Goal: Transaction & Acquisition: Book appointment/travel/reservation

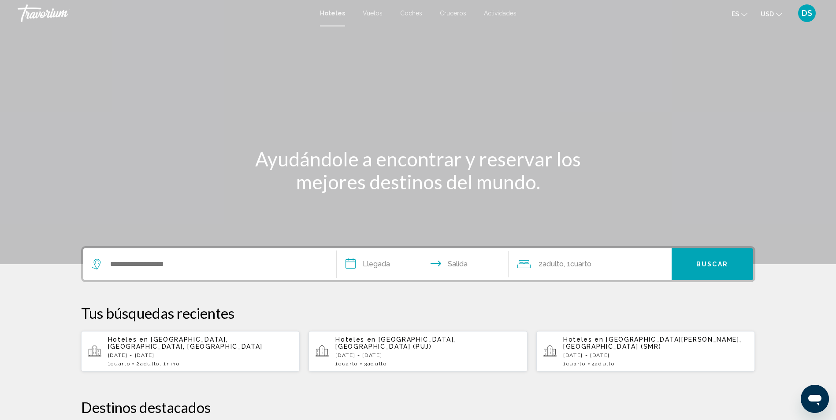
click at [375, 13] on span "Vuelos" at bounding box center [373, 13] width 20 height 7
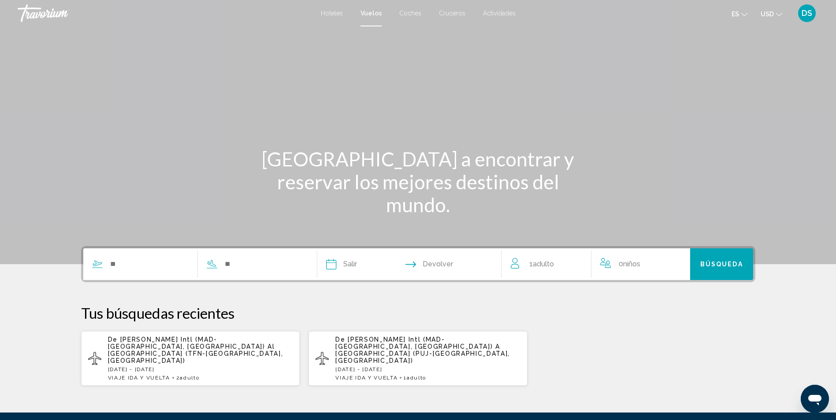
click at [410, 11] on span "Coches" at bounding box center [410, 13] width 22 height 7
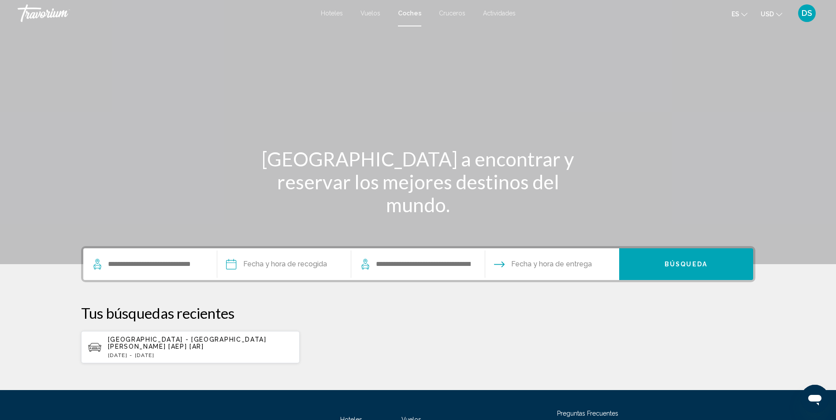
click at [454, 11] on span "Cruceros" at bounding box center [452, 13] width 26 height 7
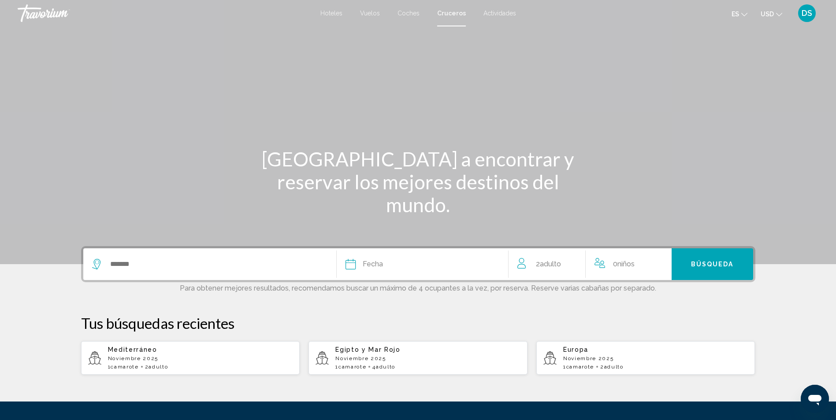
click at [499, 8] on div "Hoteles Vuelos Coches Cruceros Actividades Hotels Flights Cars Cruises Activiti…" at bounding box center [418, 13] width 836 height 19
click at [498, 11] on span "Actividades" at bounding box center [499, 13] width 33 height 7
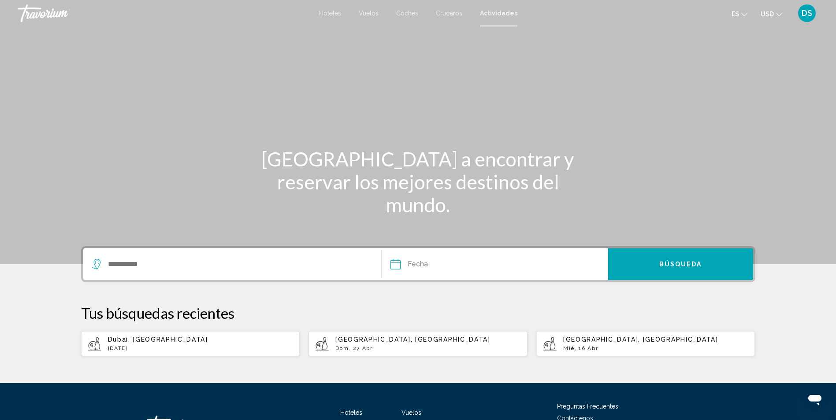
click at [334, 12] on span "Hoteles" at bounding box center [330, 13] width 22 height 7
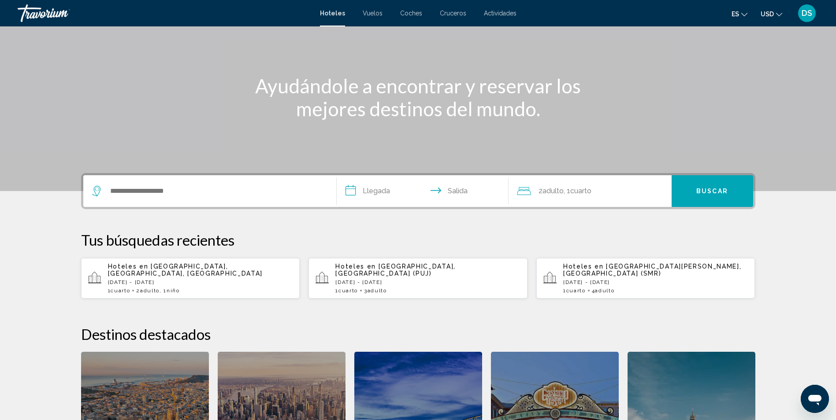
scroll to position [88, 0]
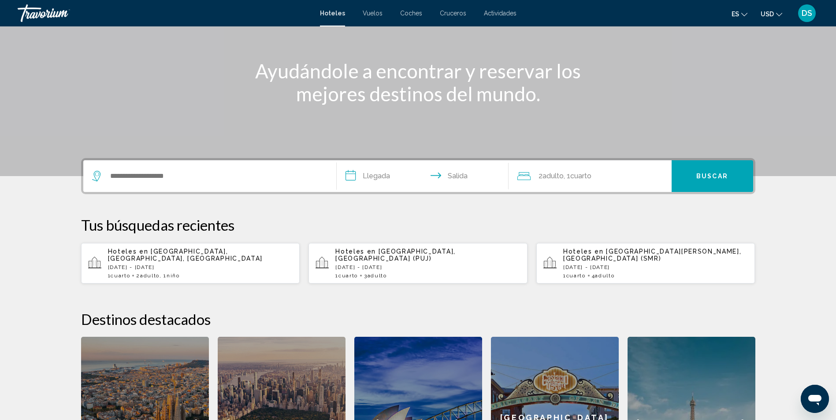
click at [443, 260] on p "Hoteles en Punta Cana, República Dominicana (PUJ)" at bounding box center [427, 255] width 185 height 14
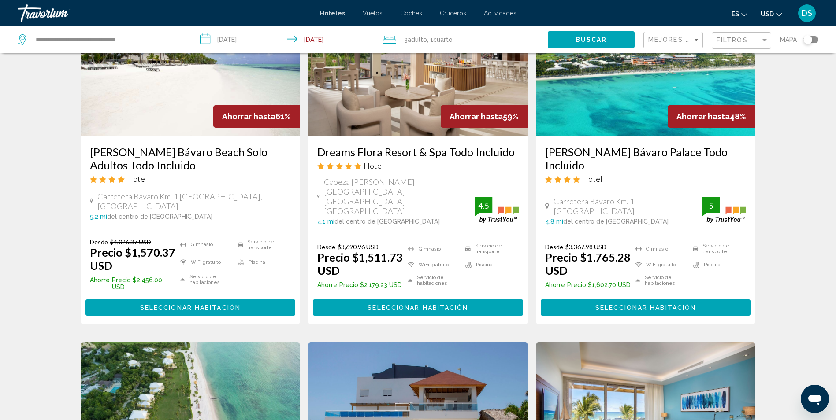
scroll to position [44, 0]
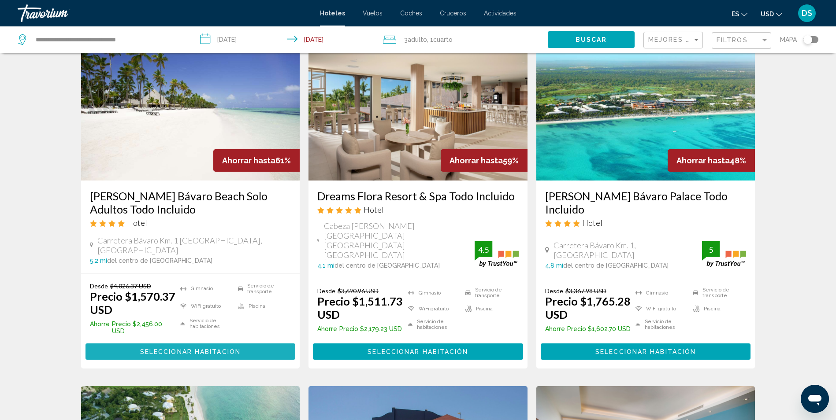
click at [205, 348] on span "Seleccionar habitación" at bounding box center [190, 351] width 100 height 7
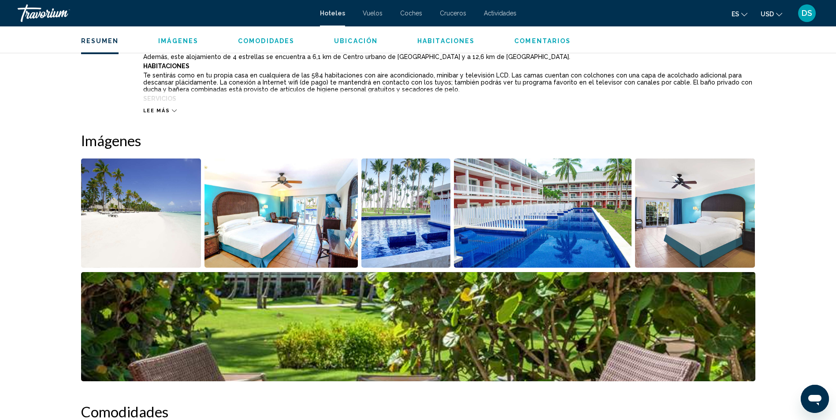
scroll to position [352, 0]
click at [380, 220] on img "Abrir control deslizante de imagen a pantalla completa" at bounding box center [405, 212] width 89 height 109
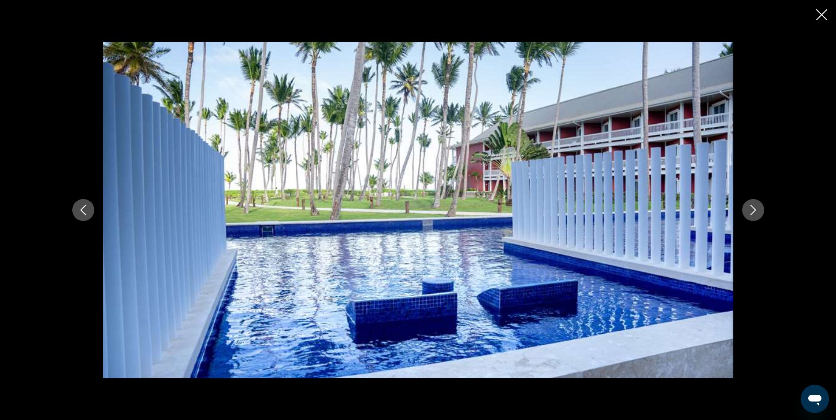
click at [752, 207] on icon "Siguiente imagen" at bounding box center [753, 210] width 6 height 11
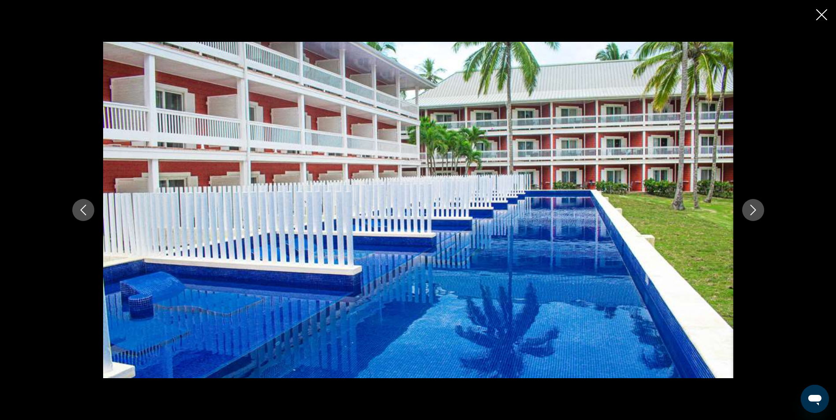
click at [752, 207] on icon "Siguiente imagen" at bounding box center [753, 210] width 6 height 11
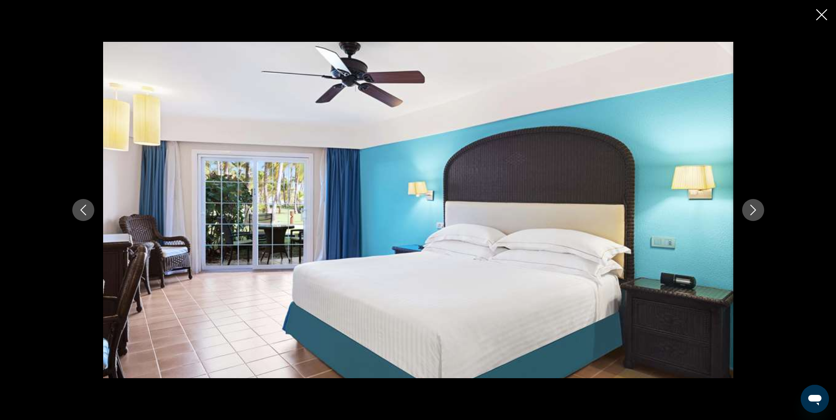
click at [752, 207] on icon "Siguiente imagen" at bounding box center [753, 210] width 6 height 11
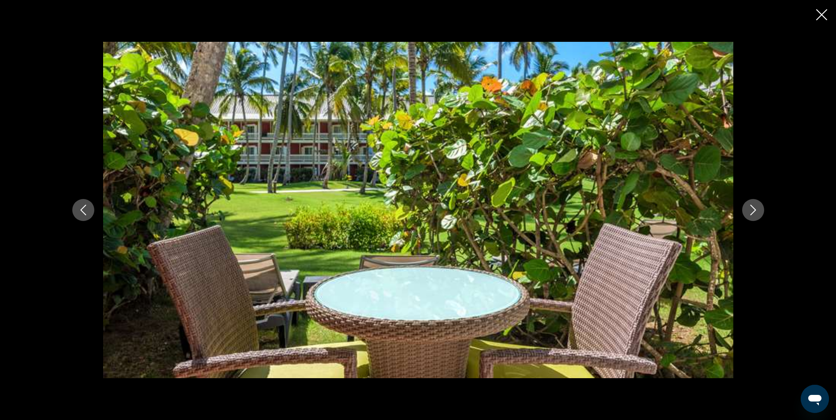
click at [752, 207] on icon "Siguiente imagen" at bounding box center [753, 210] width 6 height 11
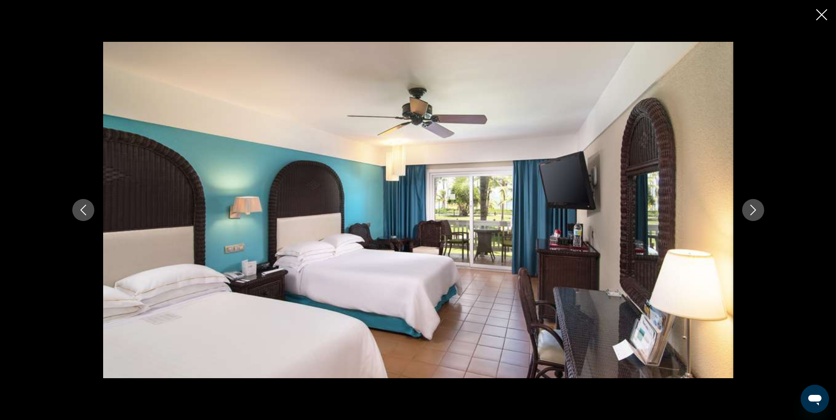
click at [820, 16] on icon "Cerrar presentación de diapositivas" at bounding box center [821, 14] width 11 height 11
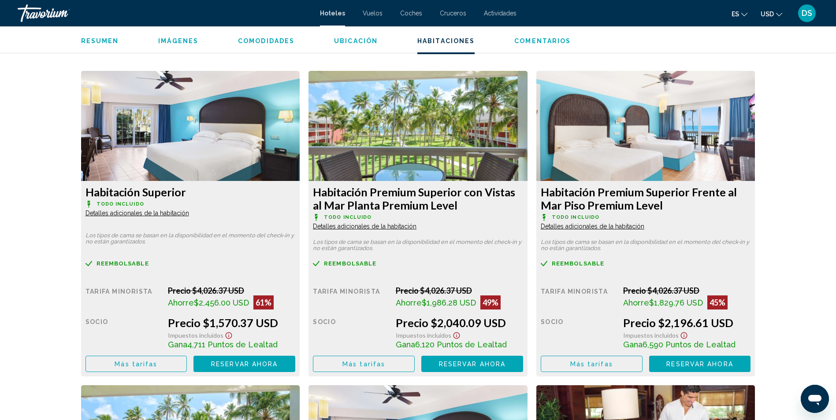
scroll to position [1189, 0]
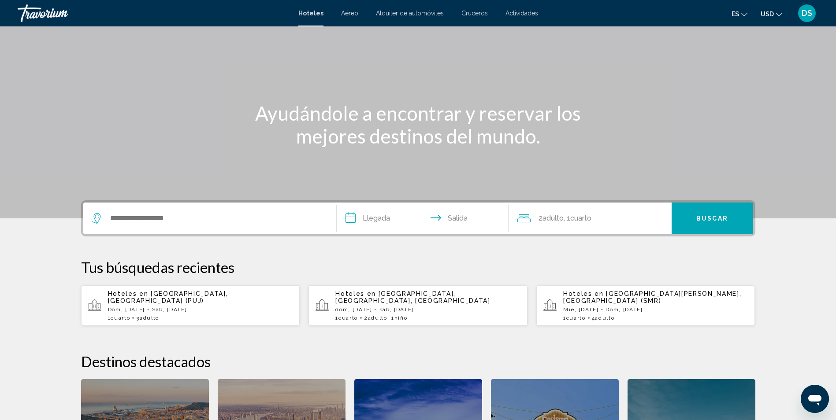
scroll to position [88, 0]
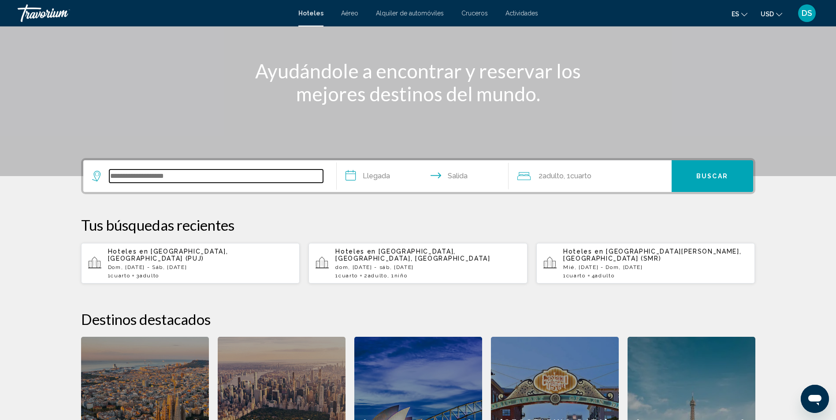
click at [204, 174] on input "Widget de búsqueda" at bounding box center [216, 176] width 214 height 13
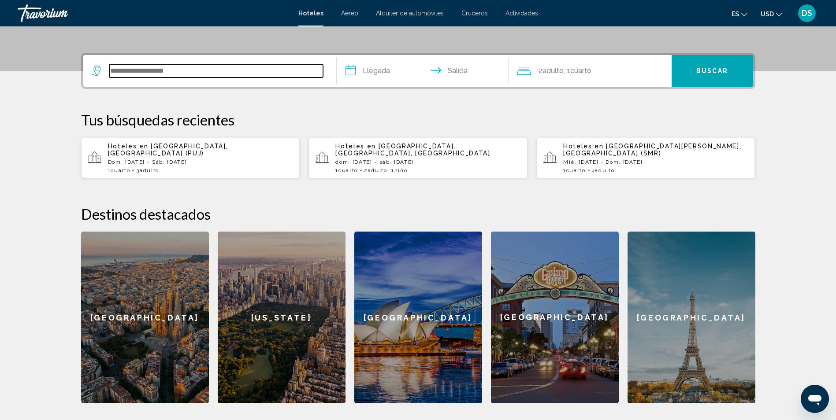
scroll to position [218, 0]
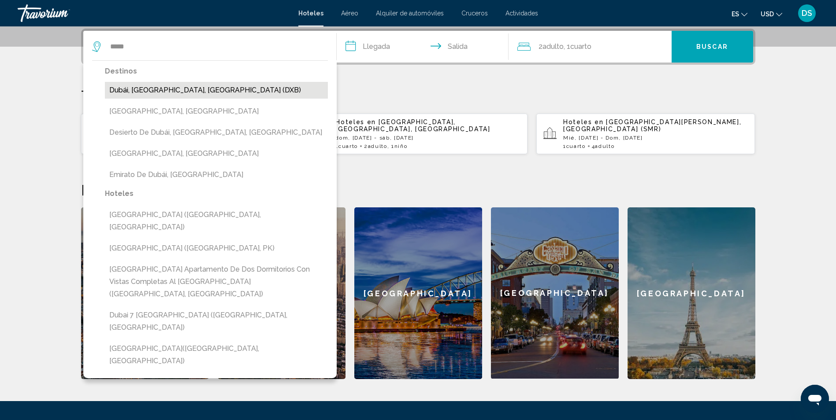
click at [218, 93] on button "Dubái, [GEOGRAPHIC_DATA], [GEOGRAPHIC_DATA] (DXB)" at bounding box center [216, 90] width 223 height 17
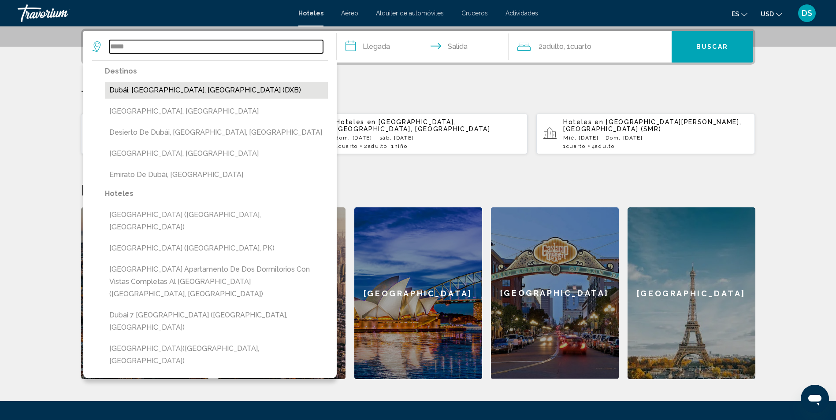
type input "**********"
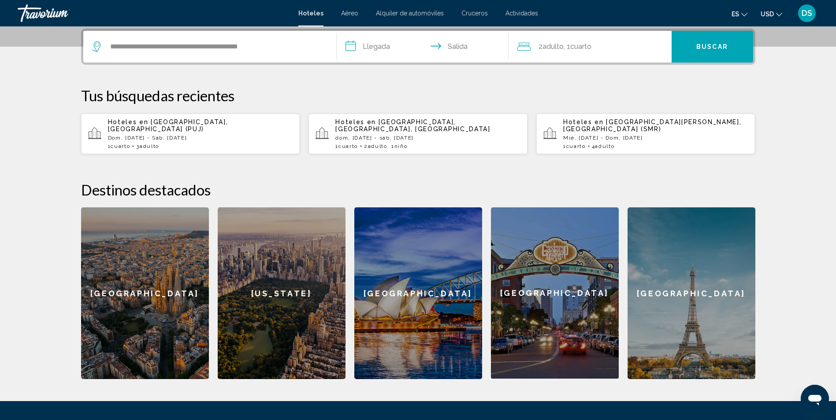
click at [395, 45] on input "**********" at bounding box center [424, 48] width 175 height 34
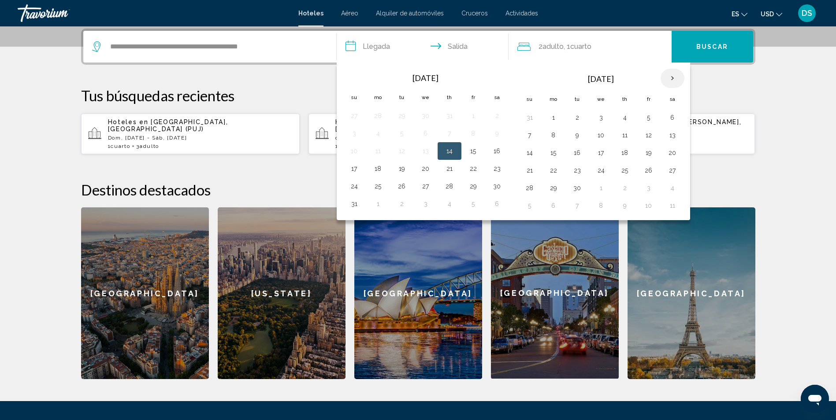
click at [671, 79] on th "Next month" at bounding box center [672, 78] width 24 height 19
click at [356, 153] on button "9" at bounding box center [354, 153] width 14 height 12
click at [494, 152] on button "15" at bounding box center [497, 153] width 14 height 12
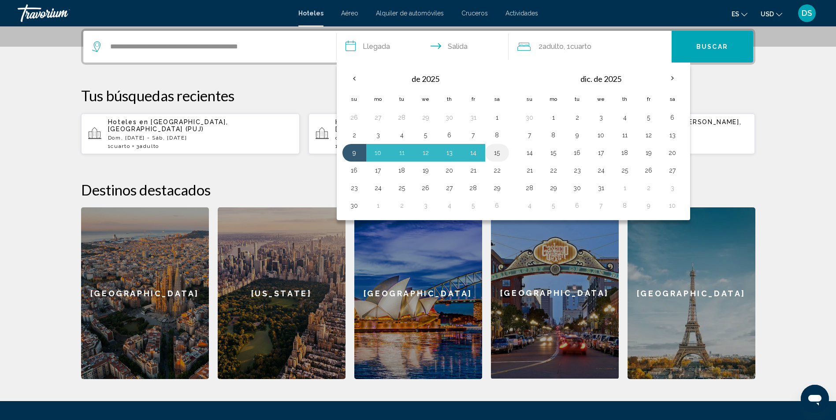
type input "**********"
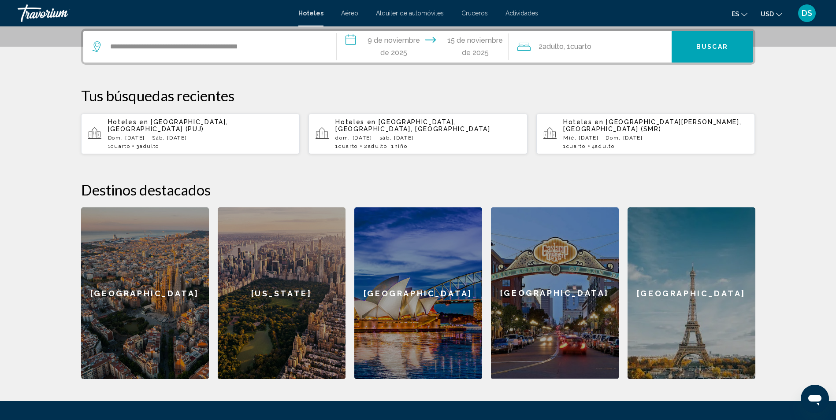
click at [574, 55] on div "2 Adulto Adulto , 1 Cuarto habitaciones" at bounding box center [594, 47] width 154 height 32
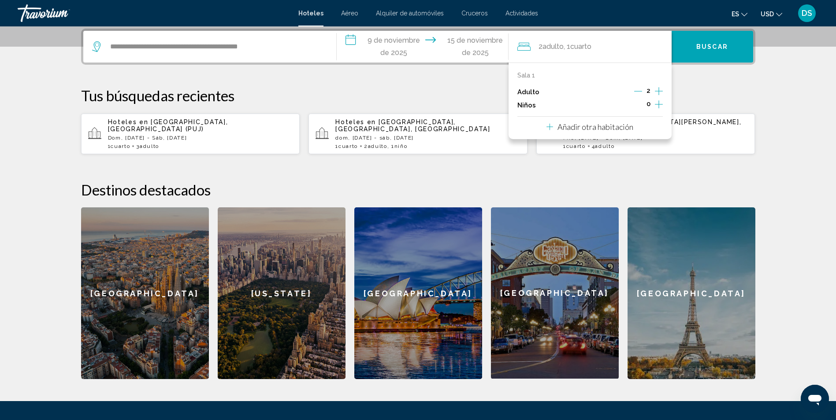
click at [658, 90] on icon "Incrementar adultos" at bounding box center [659, 91] width 8 height 11
click at [692, 51] on button "Buscar" at bounding box center [711, 47] width 81 height 32
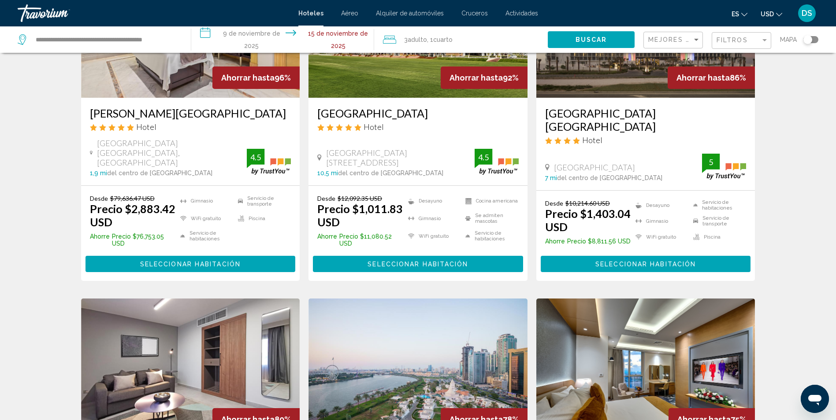
scroll to position [132, 0]
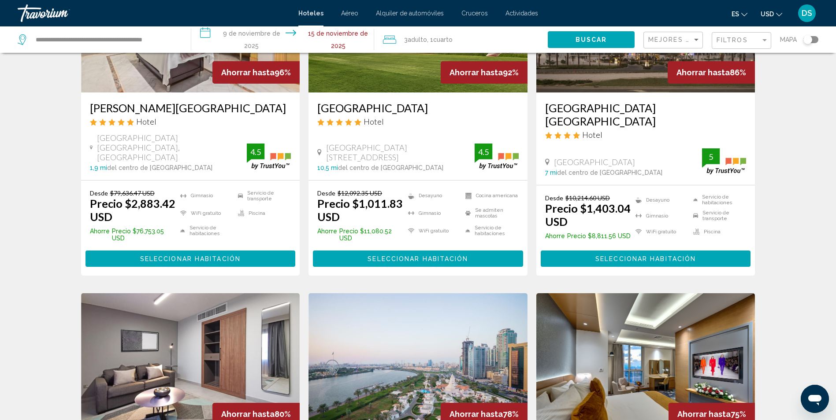
click at [206, 256] on span "Seleccionar habitación" at bounding box center [190, 259] width 100 height 7
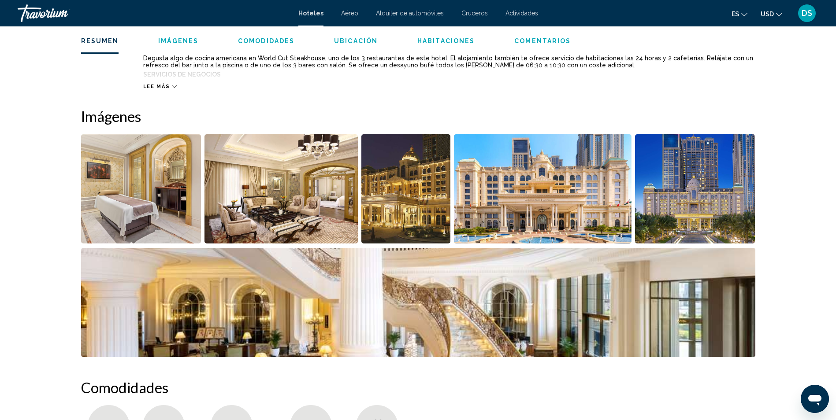
scroll to position [396, 0]
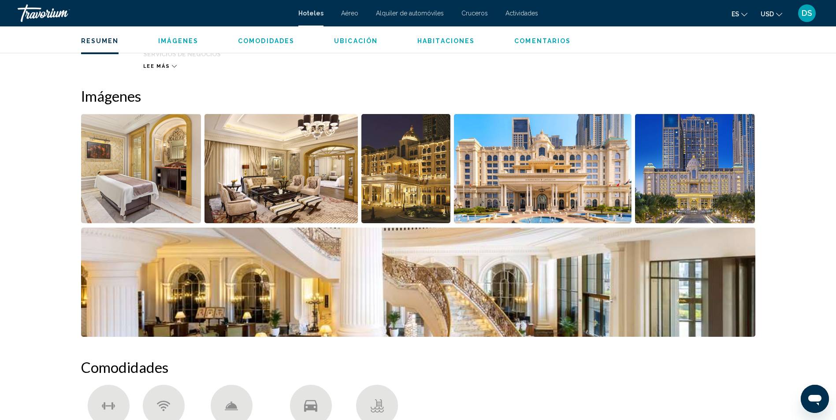
click at [308, 177] on img "Abrir control deslizante de imagen a pantalla completa" at bounding box center [280, 168] width 153 height 109
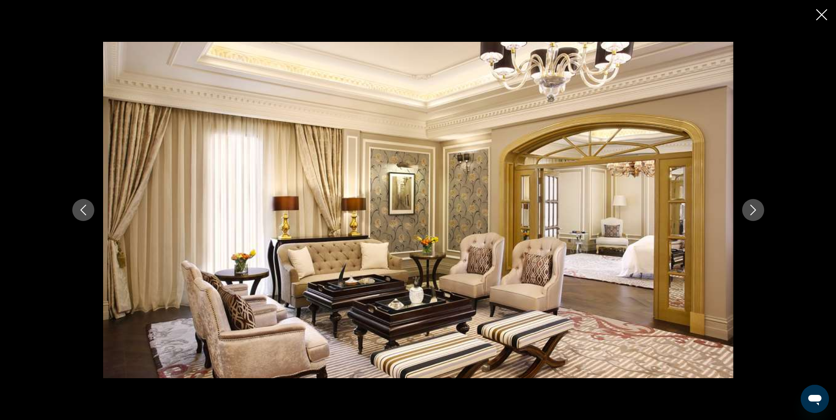
click at [750, 211] on icon "Siguiente imagen" at bounding box center [753, 210] width 11 height 11
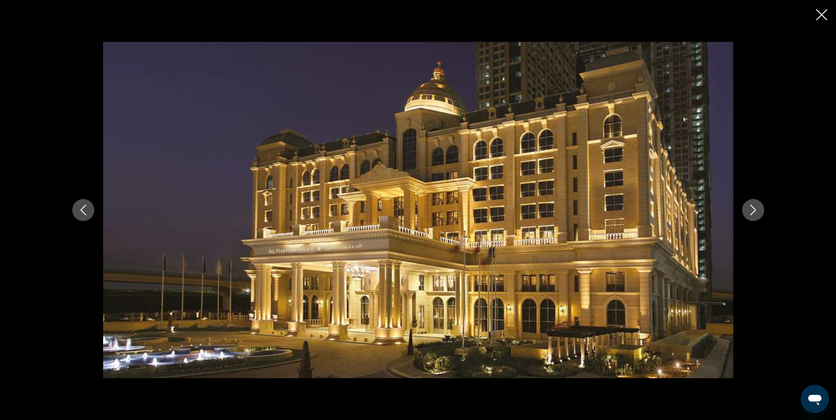
click at [750, 211] on icon "Siguiente imagen" at bounding box center [753, 210] width 11 height 11
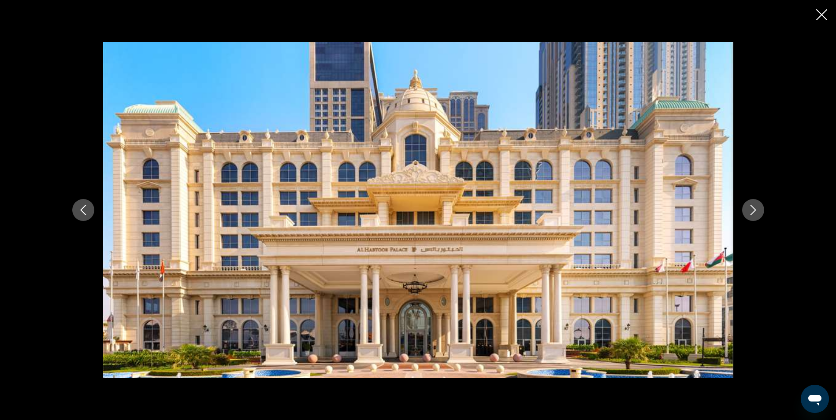
click at [750, 211] on icon "Siguiente imagen" at bounding box center [753, 210] width 11 height 11
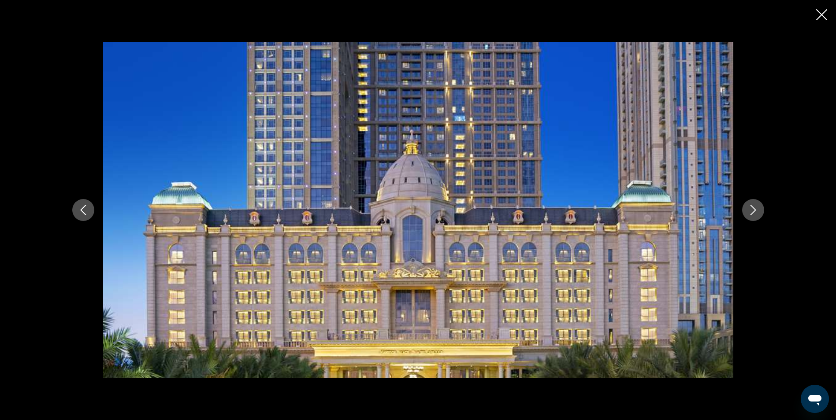
click at [750, 211] on icon "Siguiente imagen" at bounding box center [753, 210] width 11 height 11
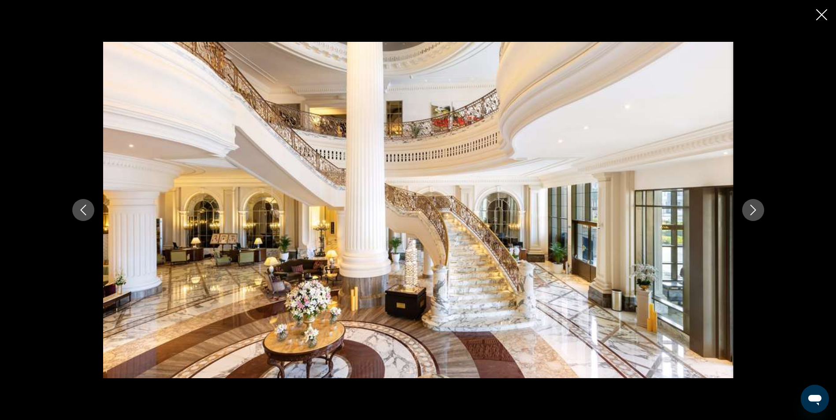
click at [750, 211] on icon "Siguiente imagen" at bounding box center [753, 210] width 11 height 11
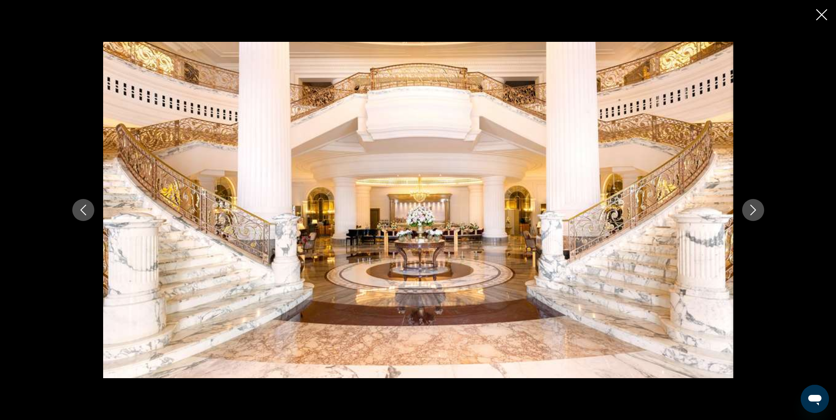
click at [750, 211] on icon "Siguiente imagen" at bounding box center [753, 210] width 11 height 11
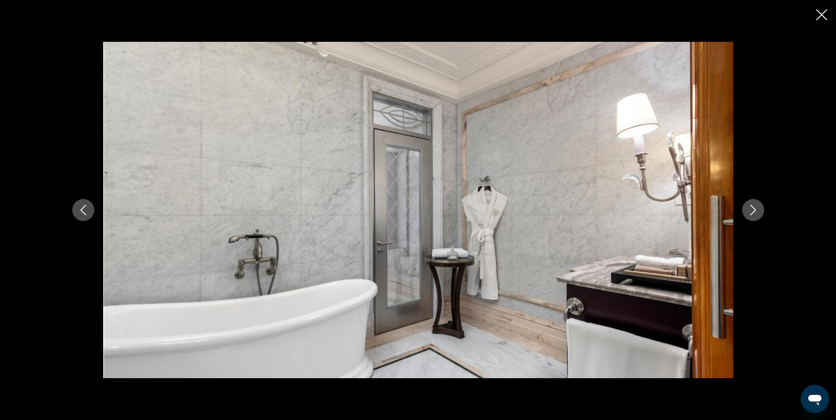
click at [750, 211] on icon "Siguiente imagen" at bounding box center [753, 210] width 11 height 11
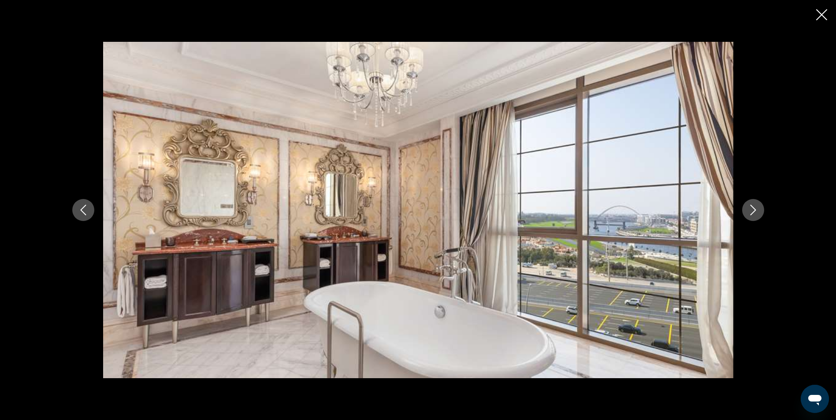
click at [750, 211] on icon "Siguiente imagen" at bounding box center [753, 210] width 11 height 11
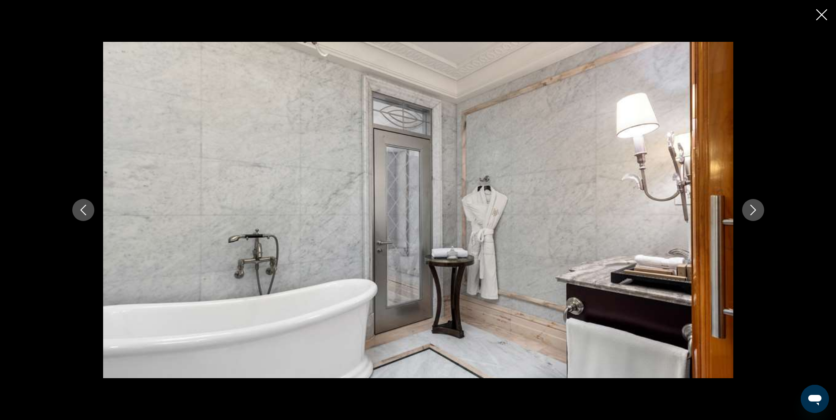
click at [823, 18] on icon "Cerrar presentación de diapositivas" at bounding box center [821, 14] width 11 height 11
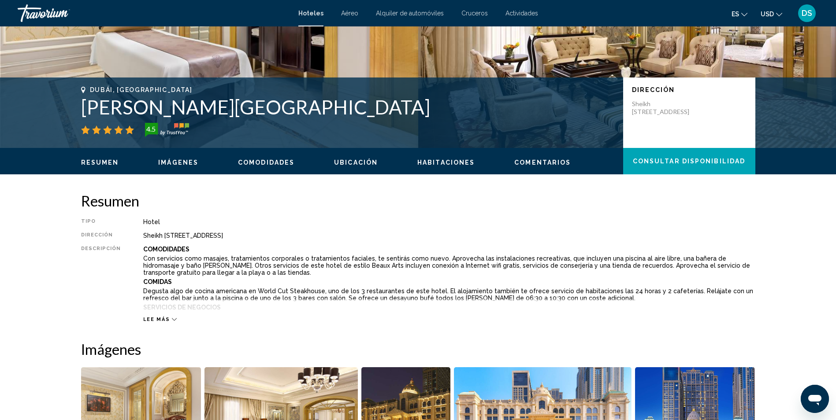
scroll to position [88, 0]
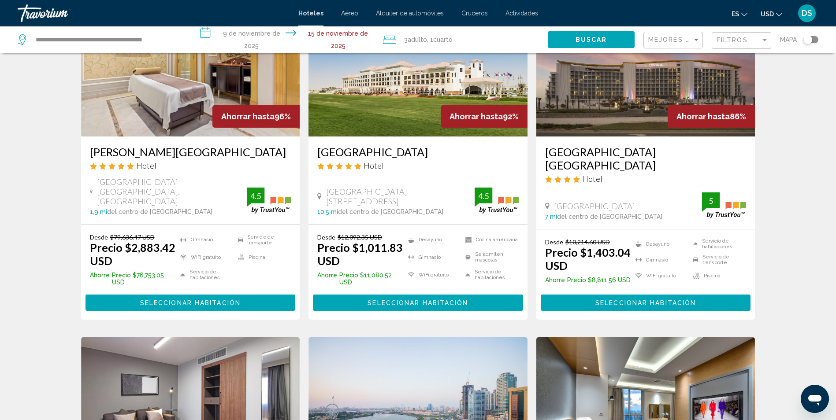
scroll to position [44, 0]
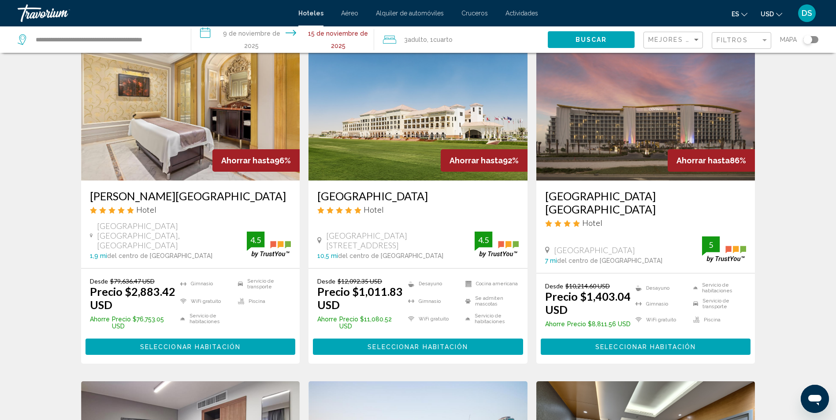
click at [418, 344] on span "Seleccionar habitación" at bounding box center [417, 347] width 100 height 7
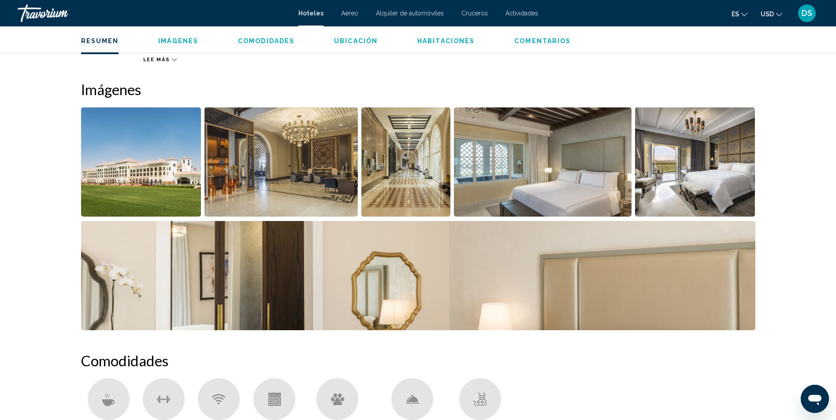
scroll to position [396, 0]
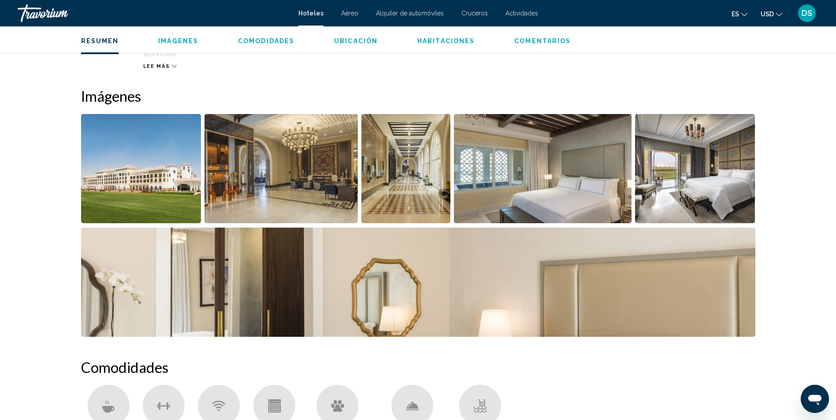
click at [284, 180] on img "Abrir control deslizante de imagen a pantalla completa" at bounding box center [280, 168] width 153 height 109
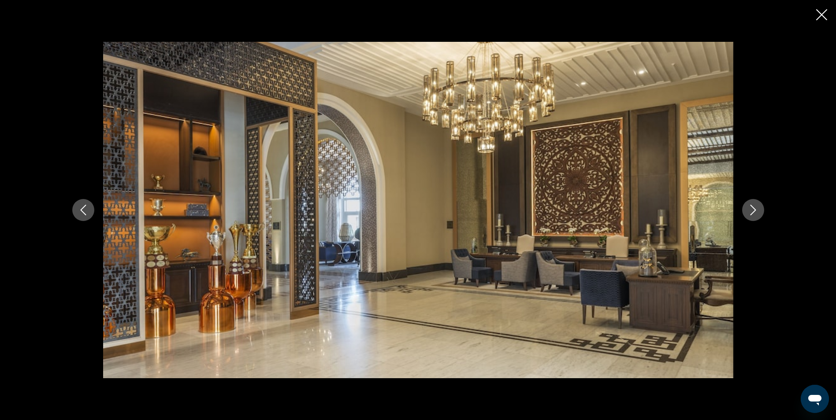
click at [751, 212] on icon "Siguiente imagen" at bounding box center [753, 210] width 11 height 11
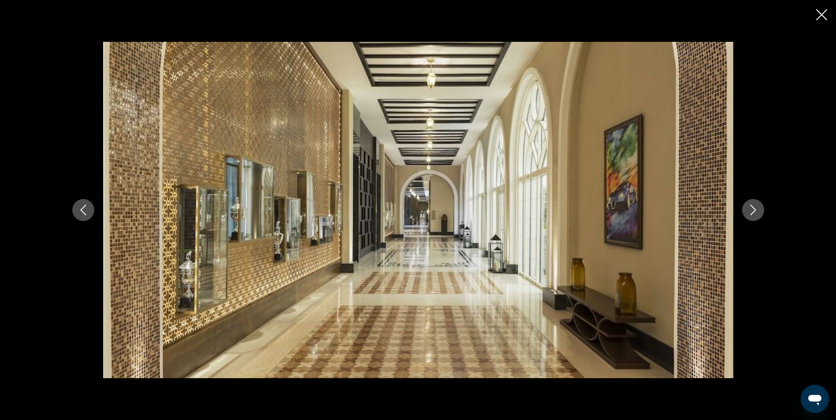
click at [751, 212] on icon "Siguiente imagen" at bounding box center [753, 210] width 11 height 11
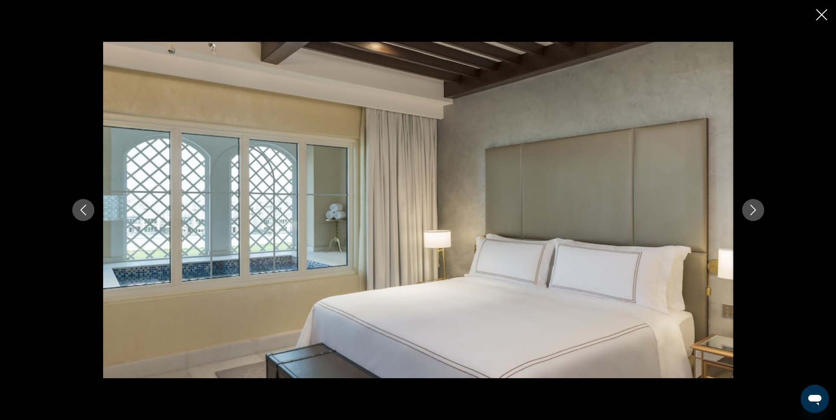
click at [751, 212] on icon "Siguiente imagen" at bounding box center [753, 210] width 11 height 11
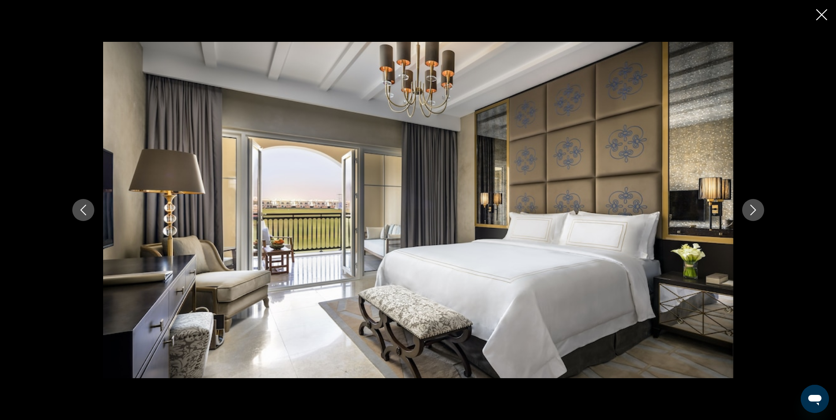
click at [751, 212] on icon "Siguiente imagen" at bounding box center [753, 210] width 11 height 11
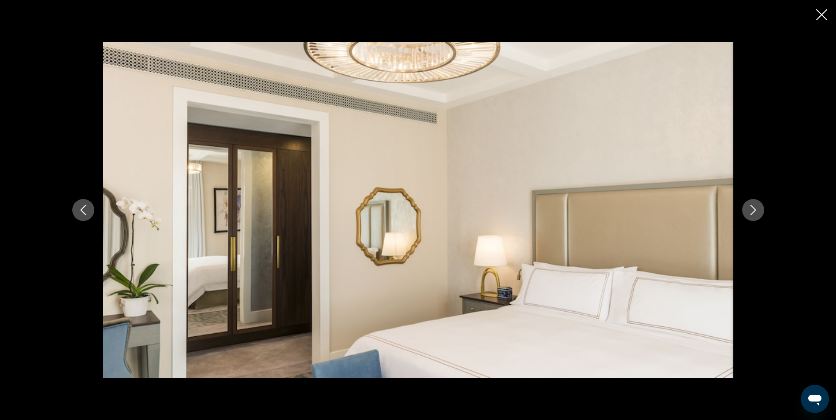
click at [751, 212] on icon "Siguiente imagen" at bounding box center [753, 210] width 11 height 11
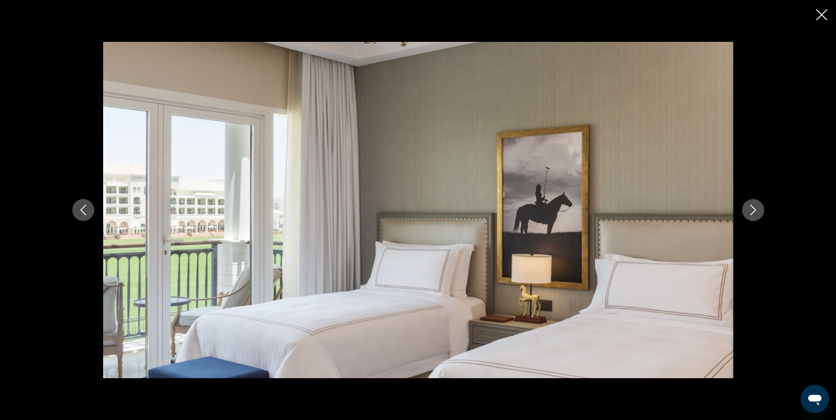
click at [751, 212] on icon "Siguiente imagen" at bounding box center [753, 210] width 11 height 11
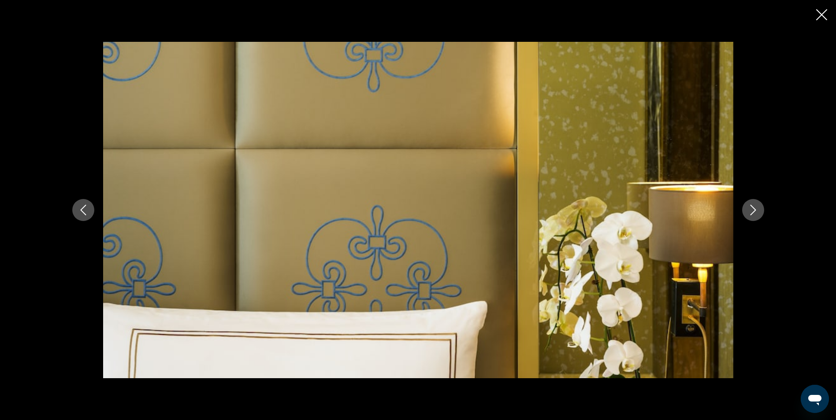
click at [826, 13] on icon "Cerrar presentación de diapositivas" at bounding box center [821, 14] width 11 height 11
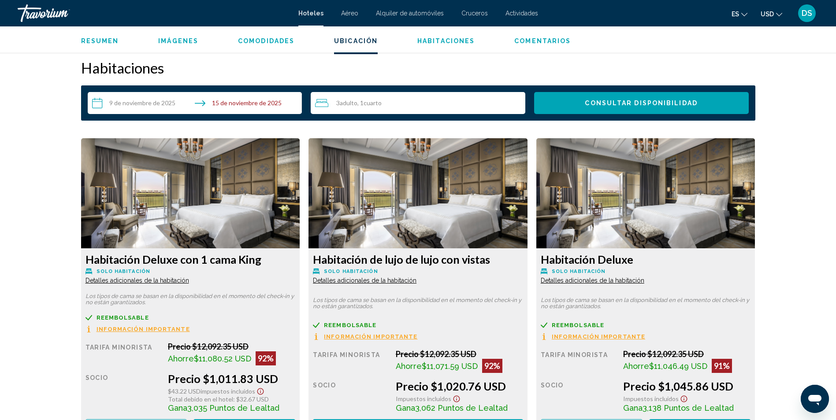
scroll to position [1189, 0]
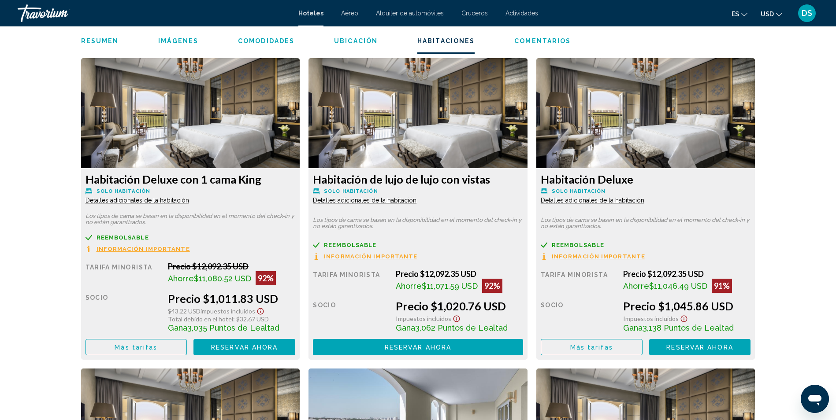
click at [528, 253] on div "Habitación de lujo de lujo con vistas Solo habitación Detalles adicionales de l…" at bounding box center [418, 209] width 228 height 302
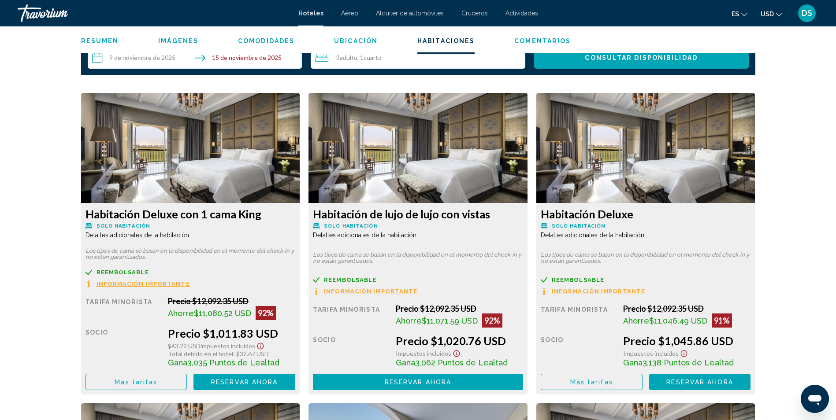
scroll to position [1233, 0]
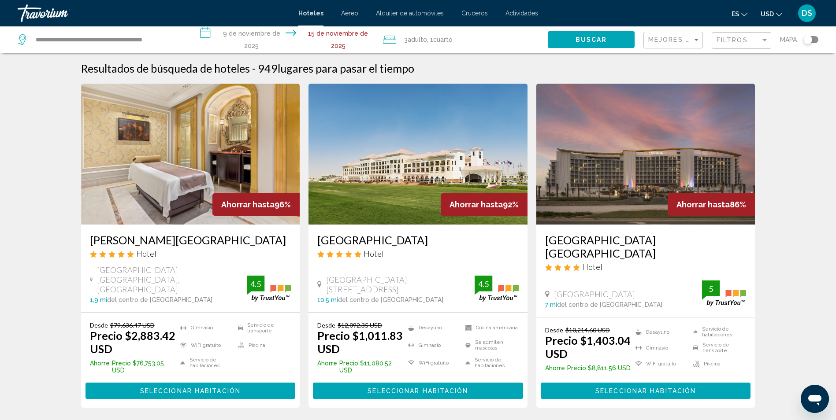
click at [197, 179] on img "Contenido principal" at bounding box center [190, 154] width 219 height 141
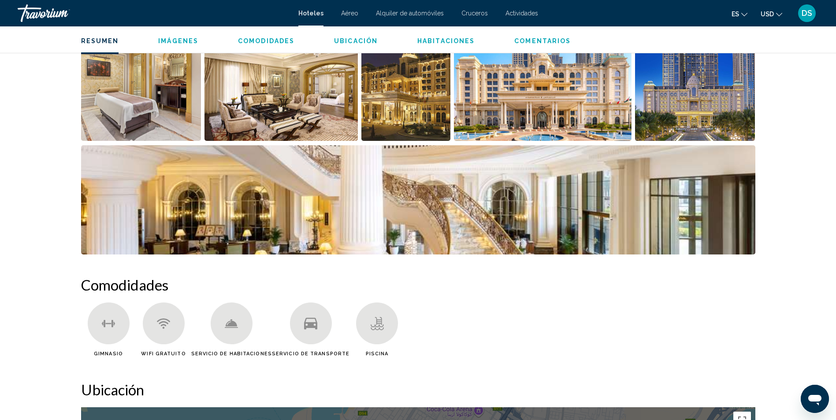
scroll to position [352, 0]
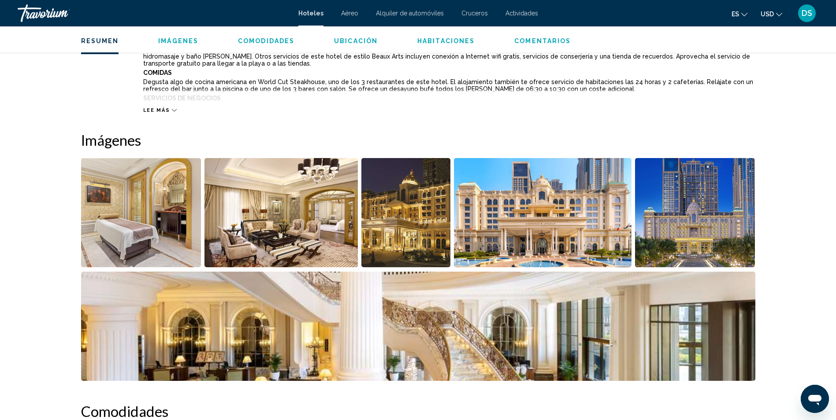
click at [405, 235] on img "Abrir control deslizante de imagen a pantalla completa" at bounding box center [405, 212] width 89 height 109
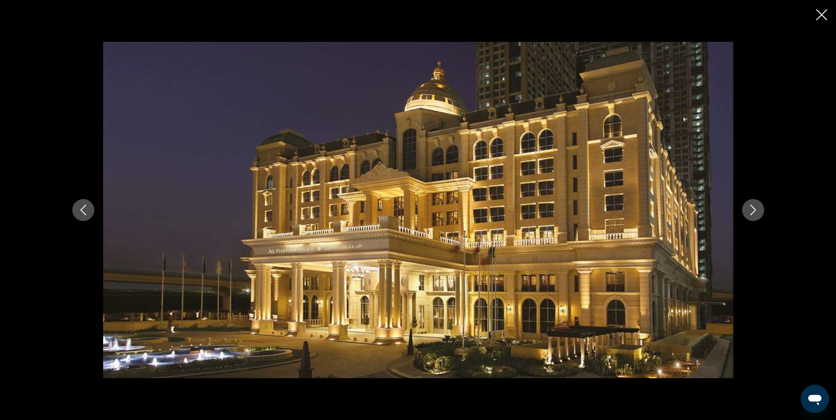
click at [756, 211] on icon "Siguiente imagen" at bounding box center [753, 210] width 11 height 11
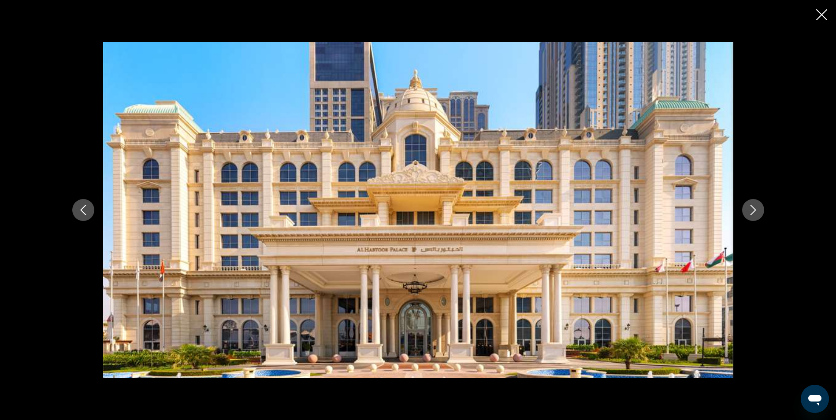
click at [756, 211] on icon "Siguiente imagen" at bounding box center [753, 210] width 11 height 11
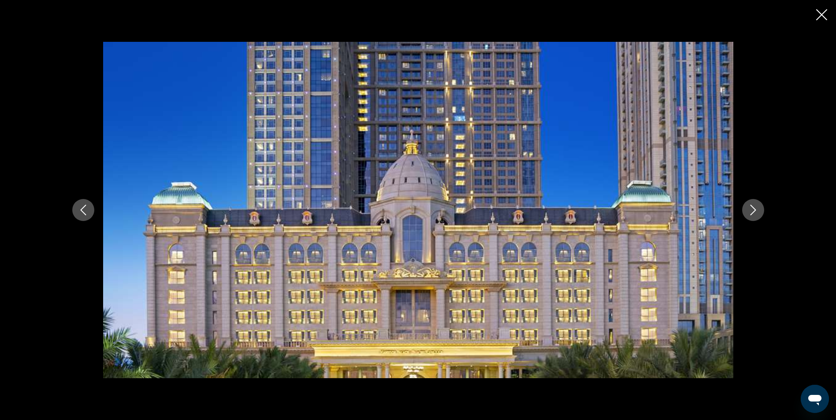
click at [756, 211] on icon "Siguiente imagen" at bounding box center [753, 210] width 11 height 11
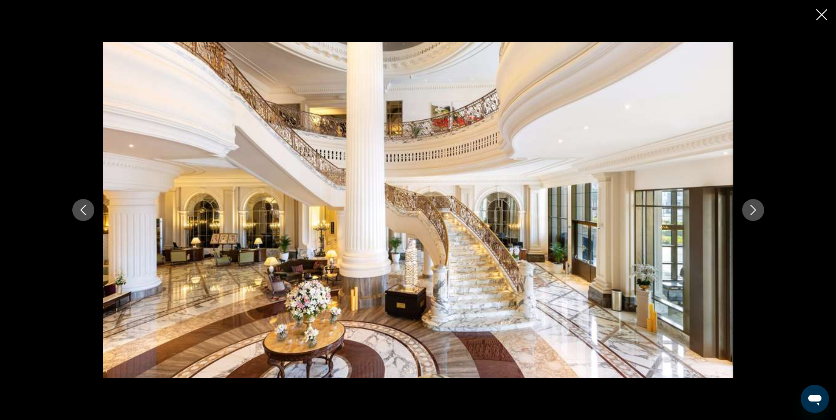
click at [756, 211] on icon "Siguiente imagen" at bounding box center [753, 210] width 11 height 11
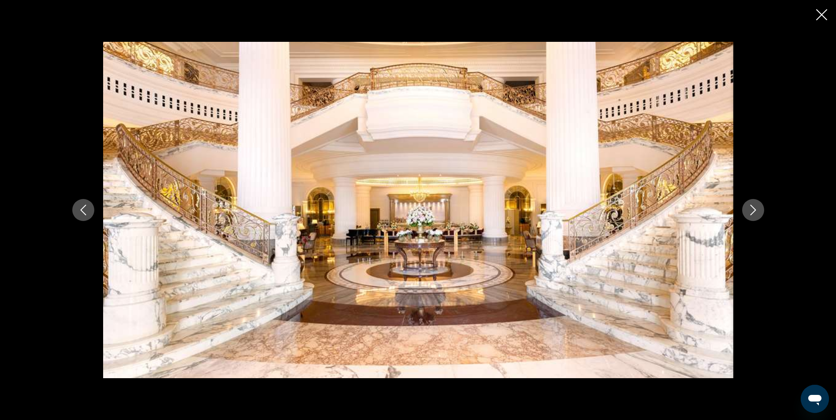
click at [756, 211] on icon "Siguiente imagen" at bounding box center [753, 210] width 11 height 11
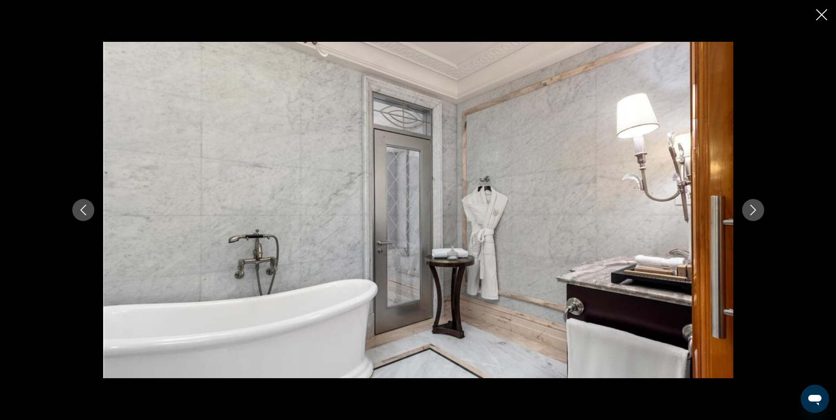
click at [756, 211] on icon "Siguiente imagen" at bounding box center [753, 210] width 11 height 11
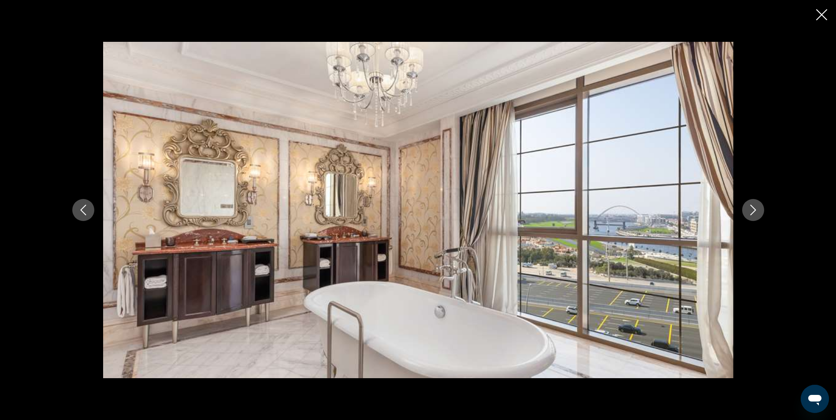
click at [756, 211] on icon "Siguiente imagen" at bounding box center [753, 210] width 11 height 11
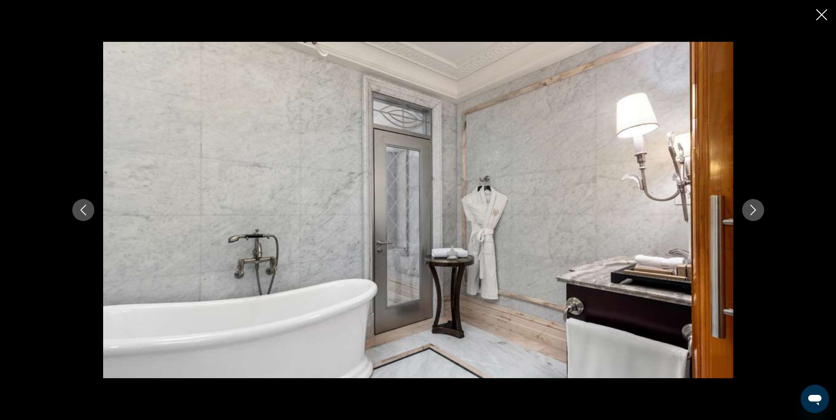
click at [756, 211] on icon "Siguiente imagen" at bounding box center [753, 210] width 11 height 11
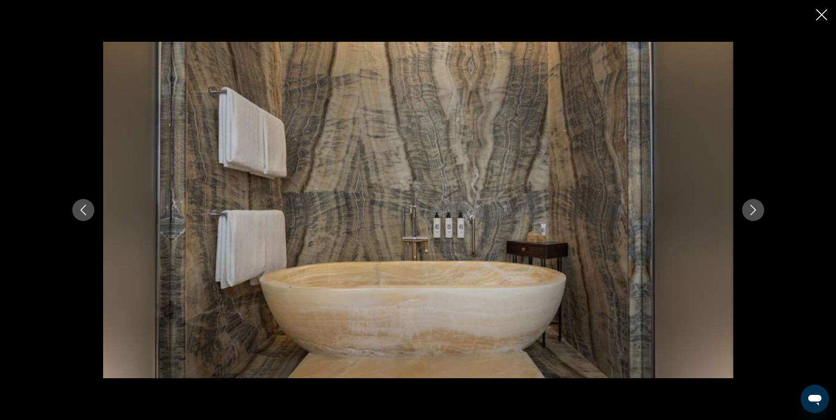
click at [756, 211] on icon "Siguiente imagen" at bounding box center [753, 210] width 11 height 11
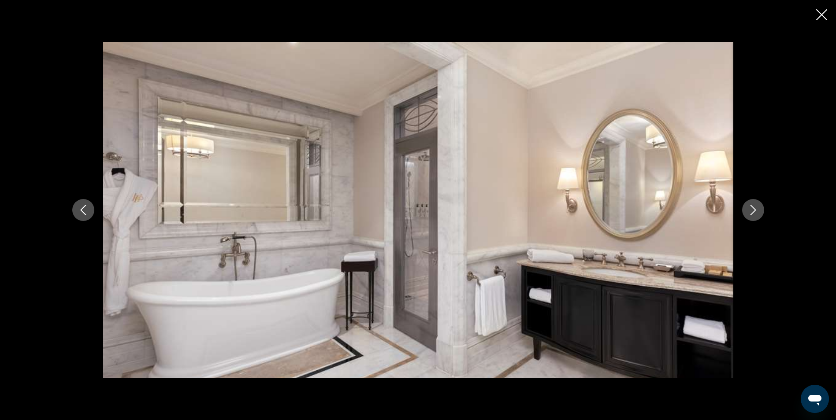
click at [80, 215] on button "Imagen anterior" at bounding box center [83, 210] width 22 height 22
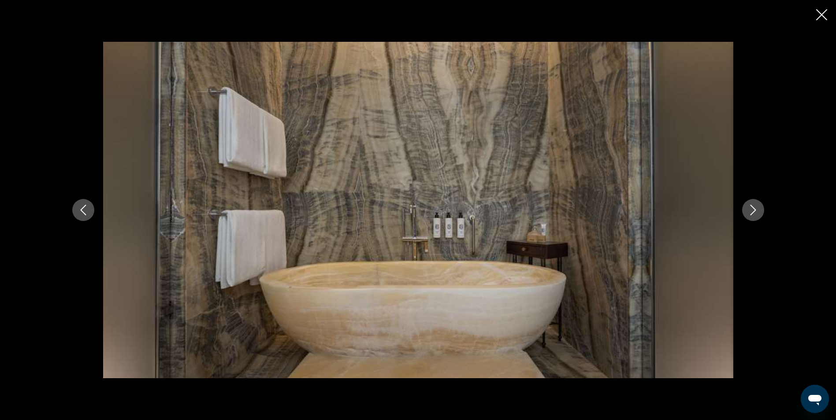
click at [762, 209] on button "Siguiente imagen" at bounding box center [753, 210] width 22 height 22
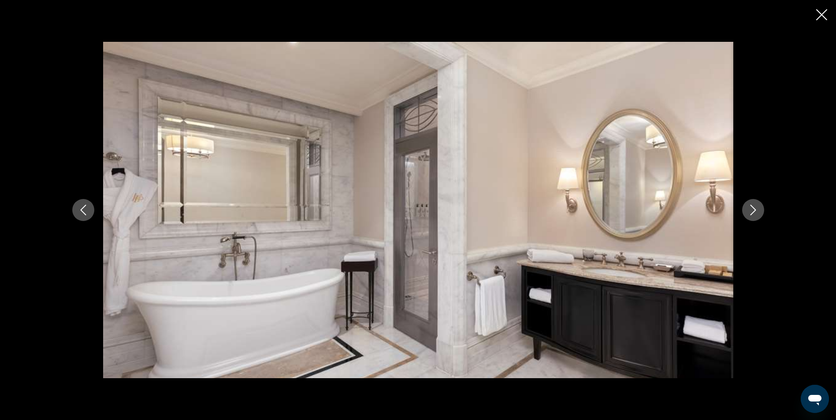
click at [761, 209] on button "Siguiente imagen" at bounding box center [753, 210] width 22 height 22
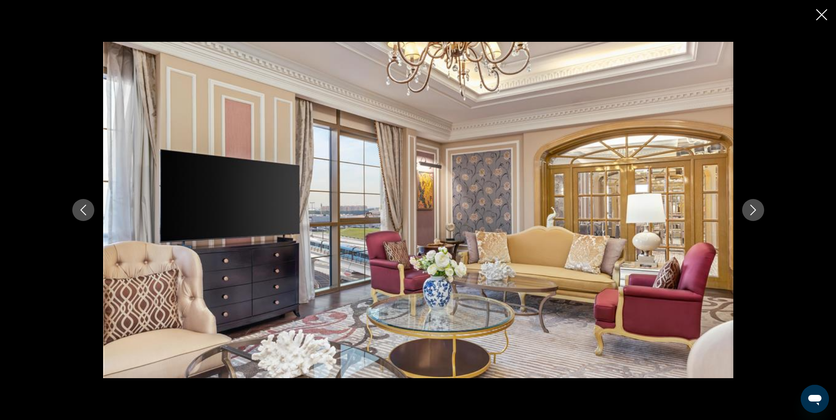
click at [761, 209] on button "Siguiente imagen" at bounding box center [753, 210] width 22 height 22
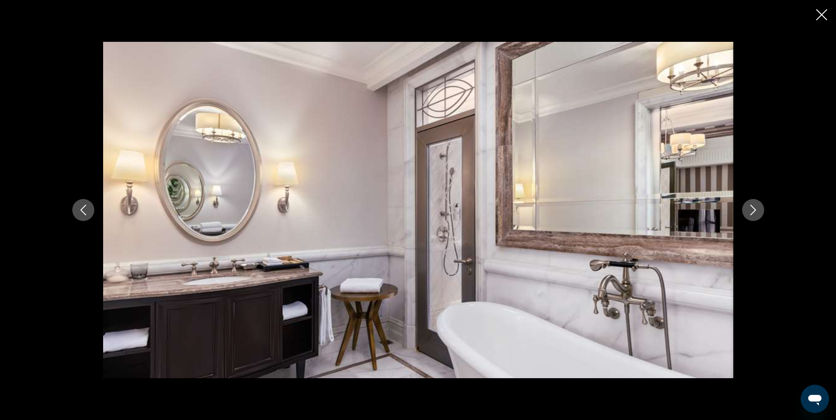
click at [761, 209] on button "Siguiente imagen" at bounding box center [753, 210] width 22 height 22
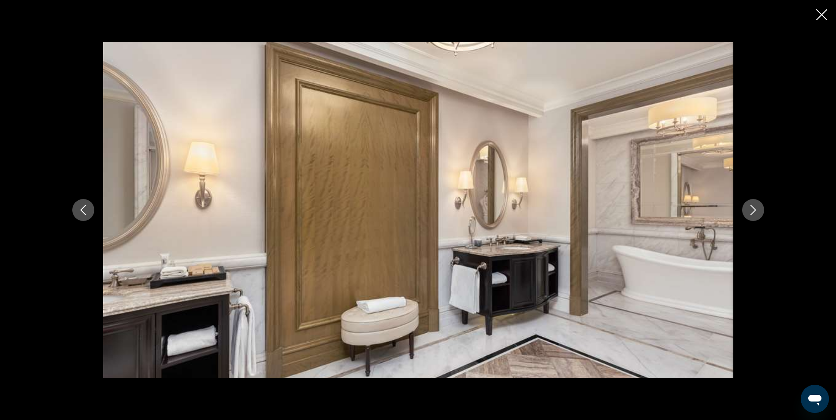
click at [761, 209] on button "Siguiente imagen" at bounding box center [753, 210] width 22 height 22
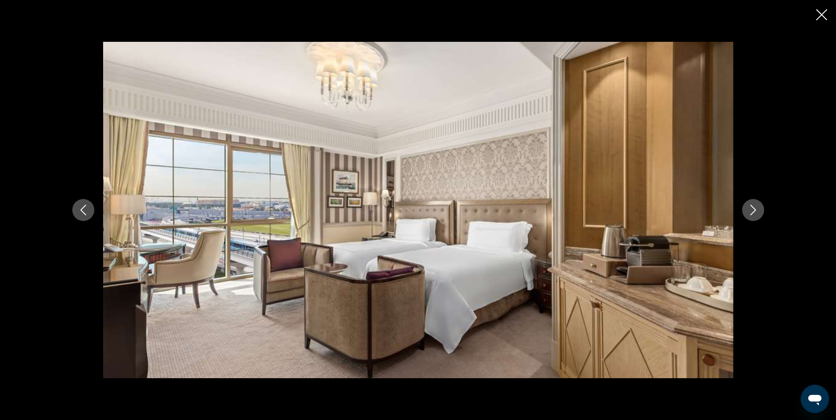
click at [761, 209] on button "Siguiente imagen" at bounding box center [753, 210] width 22 height 22
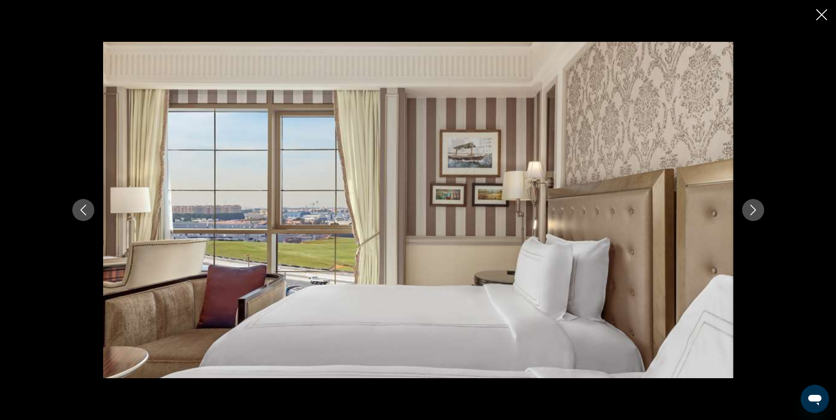
click at [761, 209] on button "Siguiente imagen" at bounding box center [753, 210] width 22 height 22
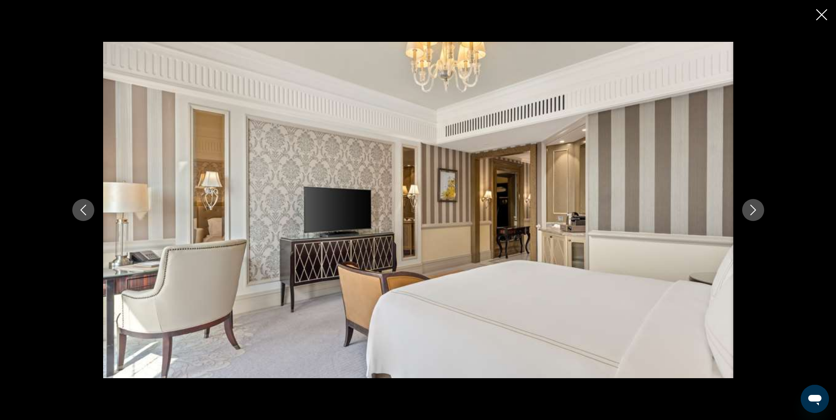
click at [755, 214] on icon "Siguiente imagen" at bounding box center [753, 210] width 11 height 11
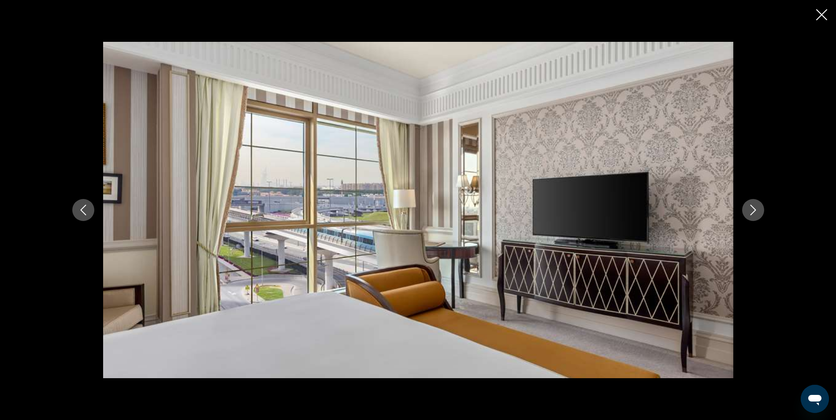
click at [755, 214] on icon "Siguiente imagen" at bounding box center [753, 210] width 11 height 11
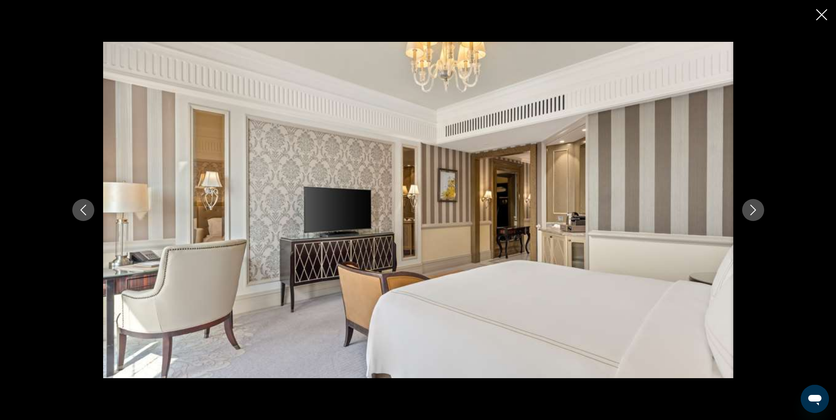
click at [755, 214] on icon "Siguiente imagen" at bounding box center [753, 210] width 11 height 11
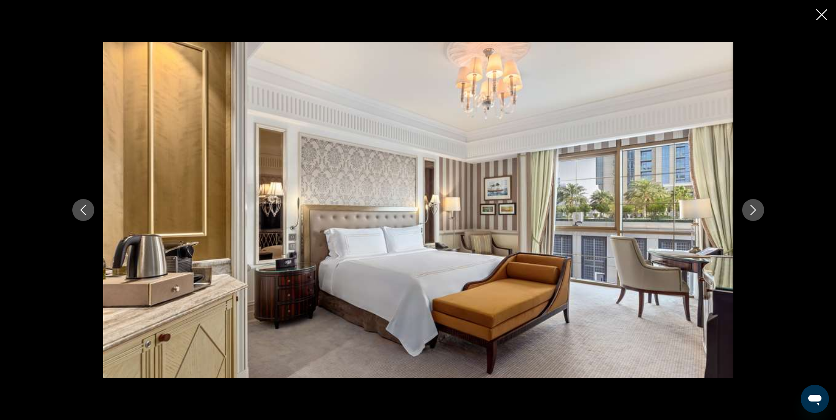
click at [755, 214] on icon "Siguiente imagen" at bounding box center [753, 210] width 11 height 11
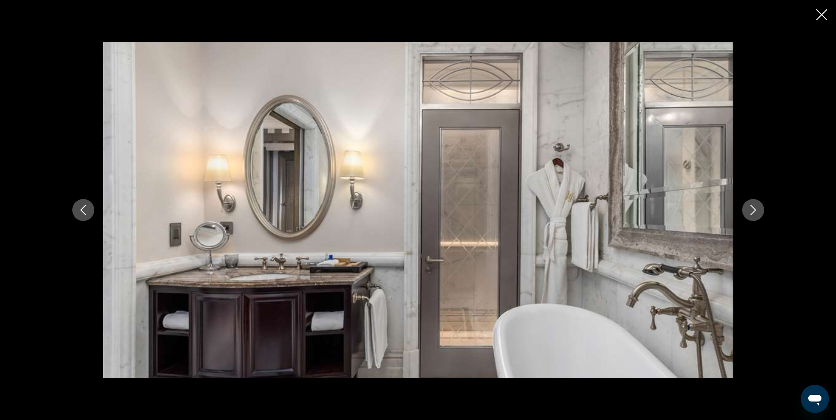
click at [755, 214] on icon "Siguiente imagen" at bounding box center [753, 210] width 11 height 11
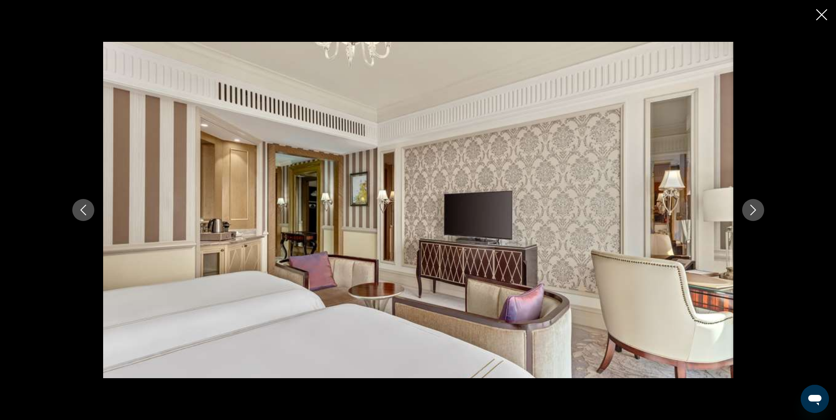
click at [822, 12] on icon "Cerrar presentación de diapositivas" at bounding box center [821, 14] width 11 height 11
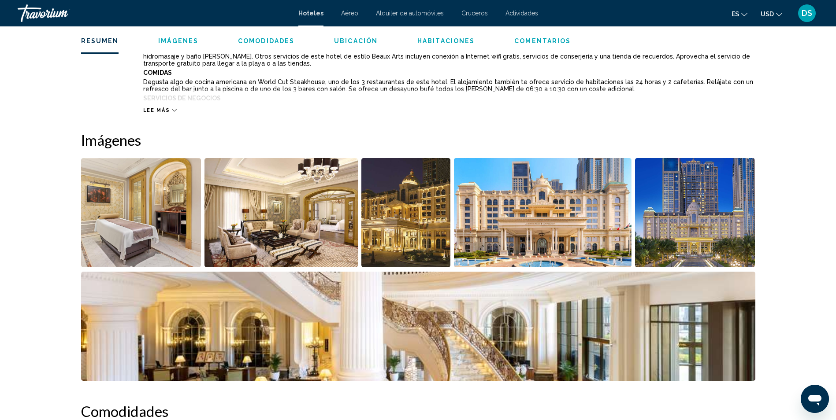
click at [478, 348] on img "Abrir control deslizante de imagen a pantalla completa" at bounding box center [418, 326] width 674 height 109
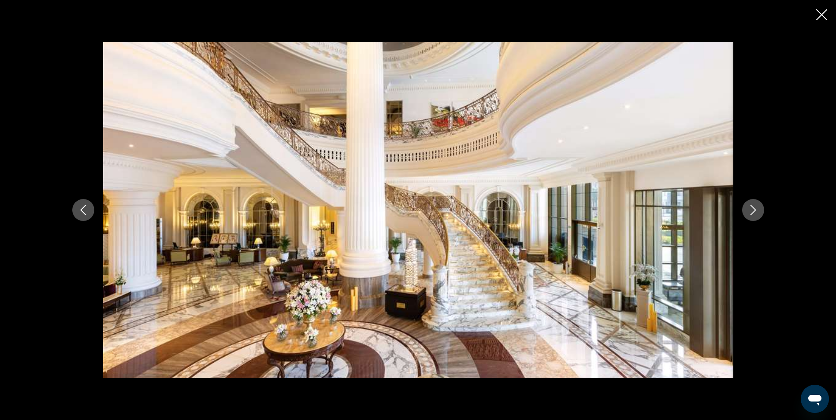
click at [822, 12] on icon "Cerrar presentación de diapositivas" at bounding box center [821, 14] width 11 height 11
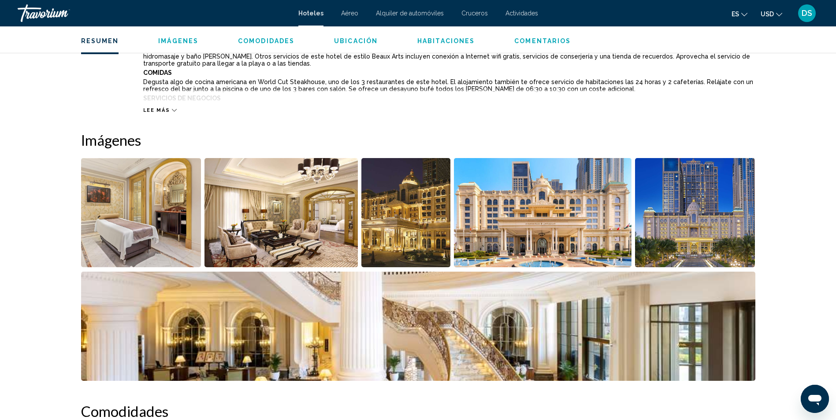
click at [394, 224] on img "Abrir control deslizante de imagen a pantalla completa" at bounding box center [405, 212] width 89 height 109
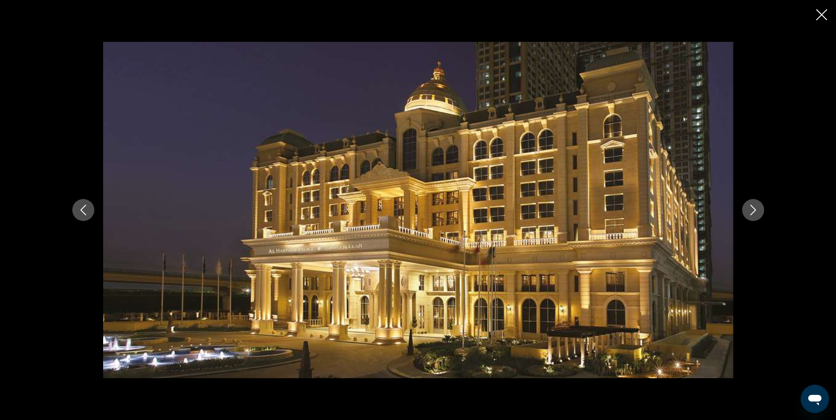
click at [817, 9] on icon "Cerrar presentación de diapositivas" at bounding box center [821, 14] width 11 height 11
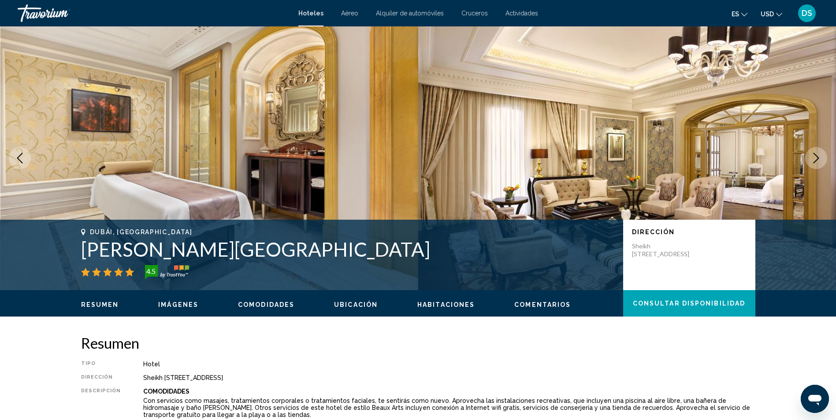
scroll to position [0, 0]
